Goal: Information Seeking & Learning: Compare options

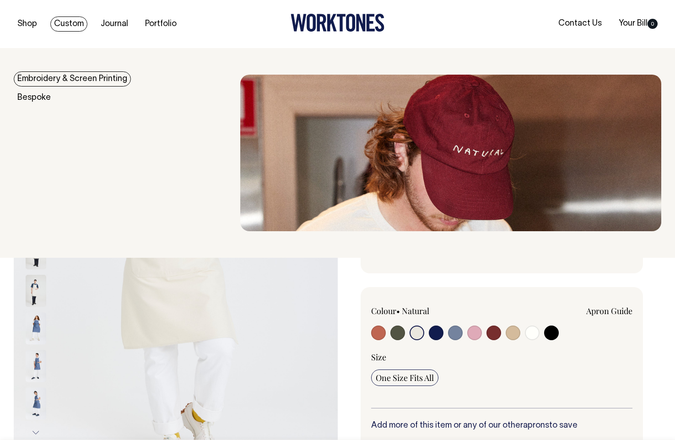
select select "Natural"
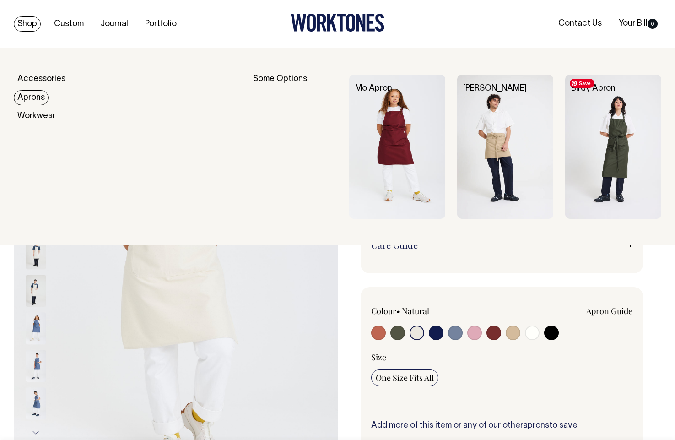
click at [612, 185] on img at bounding box center [613, 147] width 96 height 144
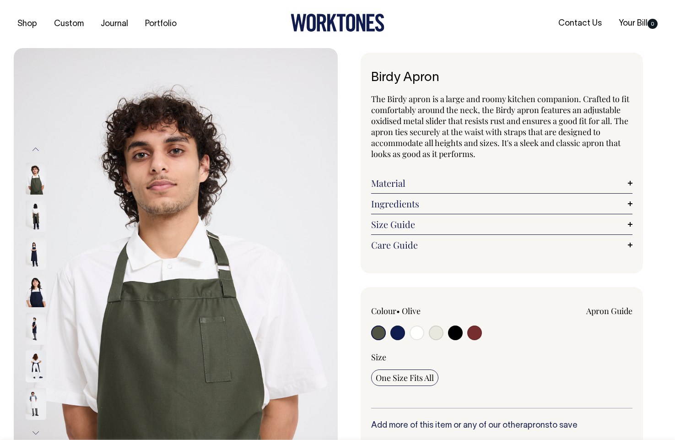
click at [430, 329] on input "radio" at bounding box center [436, 332] width 15 height 15
radio input "true"
select select "Natural"
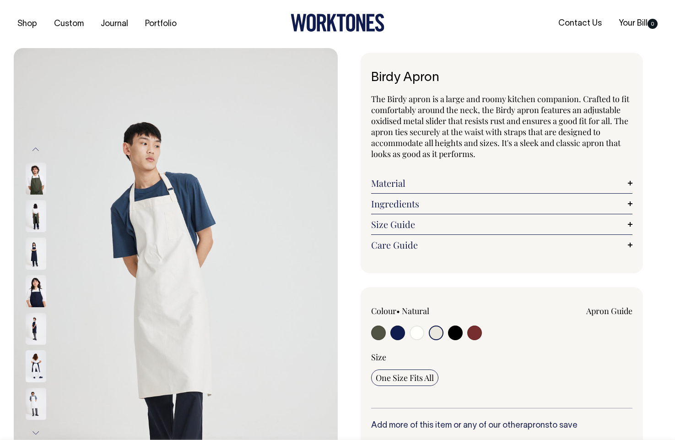
click at [432, 330] on input "radio" at bounding box center [436, 332] width 15 height 15
click at [36, 431] on button "Next" at bounding box center [36, 432] width 14 height 21
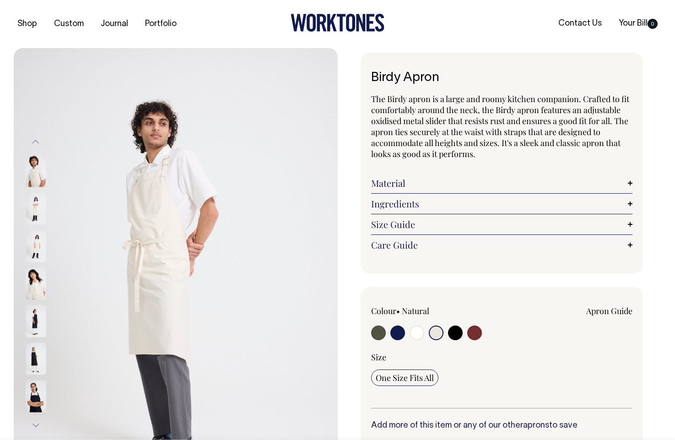
click at [35, 431] on button "Next" at bounding box center [36, 425] width 14 height 21
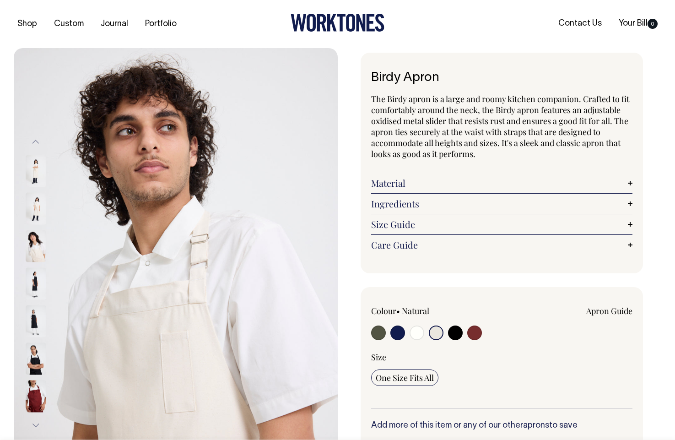
click at [35, 431] on button "Next" at bounding box center [36, 425] width 14 height 21
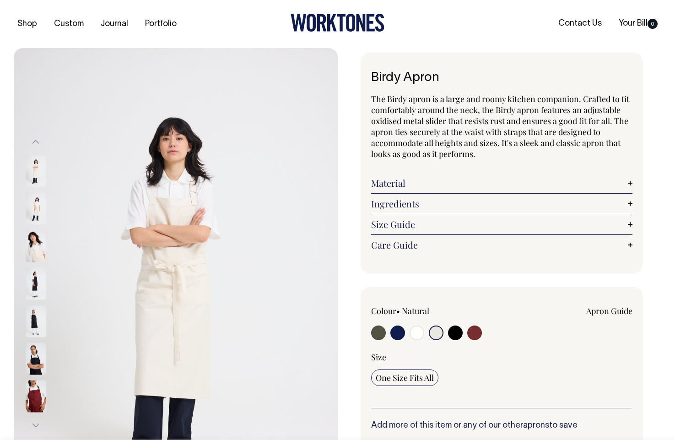
click at [35, 431] on button "Next" at bounding box center [36, 425] width 14 height 21
click at [35, 431] on button "Next" at bounding box center [36, 430] width 14 height 21
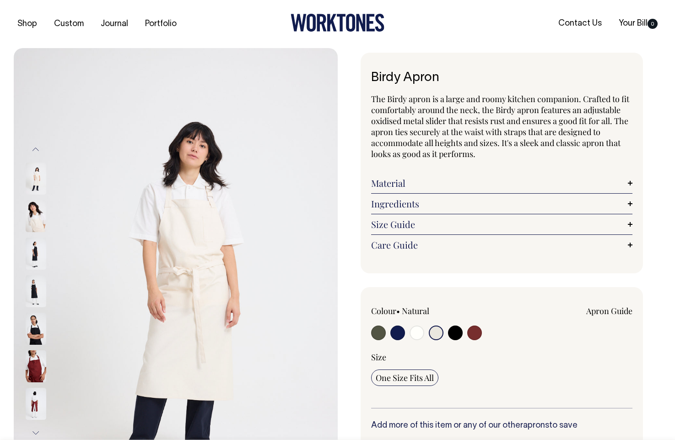
click at [33, 406] on img at bounding box center [36, 404] width 21 height 32
